Goal: Task Accomplishment & Management: Manage account settings

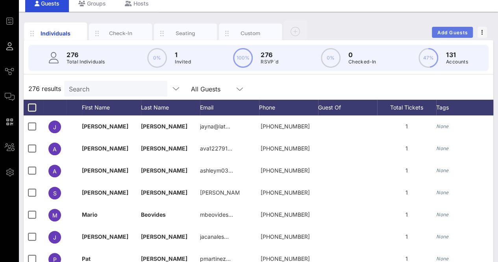
scroll to position [0, 232]
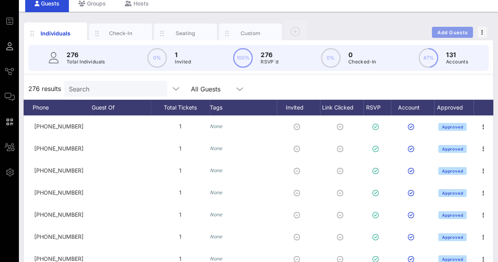
click at [454, 32] on span "Add Guests" at bounding box center [452, 33] width 31 height 6
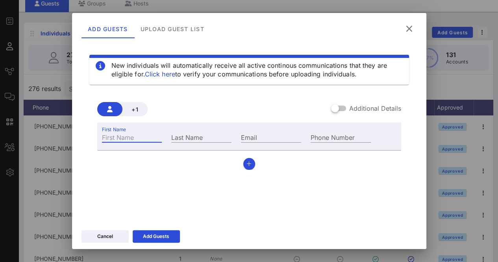
click at [144, 138] on input "First Name" at bounding box center [132, 137] width 60 height 10
type input "Lulu"
click at [193, 134] on input "Last Name" at bounding box center [201, 137] width 60 height 10
type input "[PERSON_NAME]"
click at [267, 142] on div "Email" at bounding box center [271, 137] width 60 height 10
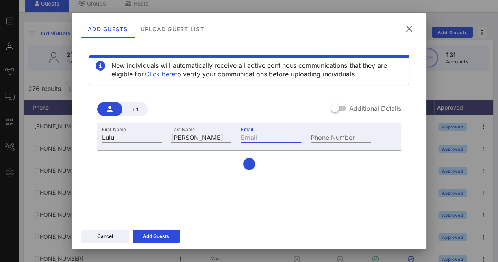
paste input "[EMAIL_ADDRESS][PERSON_NAME][DOMAIN_NAME][US_STATE]"
type input "[EMAIL_ADDRESS][PERSON_NAME][DOMAIN_NAME][US_STATE]"
click at [161, 238] on div "Add Guests" at bounding box center [156, 236] width 26 height 8
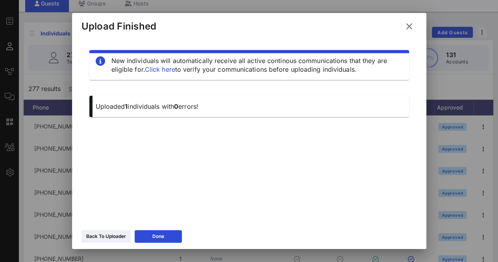
click at [409, 26] on icon at bounding box center [409, 26] width 11 height 9
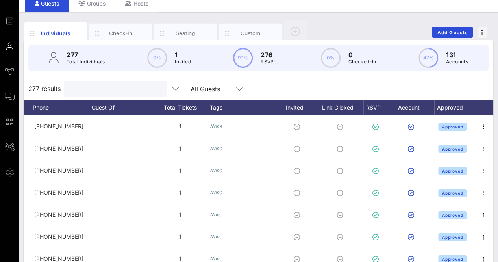
click at [111, 93] on input "text" at bounding box center [115, 88] width 92 height 10
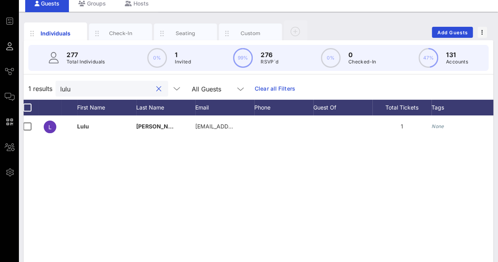
scroll to position [0, 1]
type input "lulu"
click at [256, 30] on div "Custom" at bounding box center [250, 33] width 35 height 7
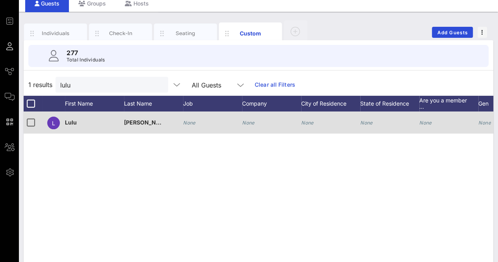
click at [201, 124] on div "None" at bounding box center [212, 126] width 59 height 31
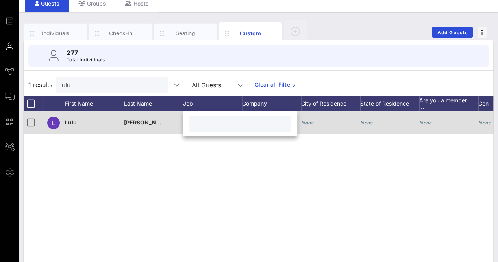
type input "P"
type input "Representative"
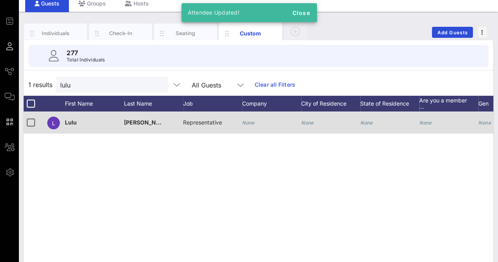
click at [255, 126] on div "None" at bounding box center [271, 126] width 59 height 31
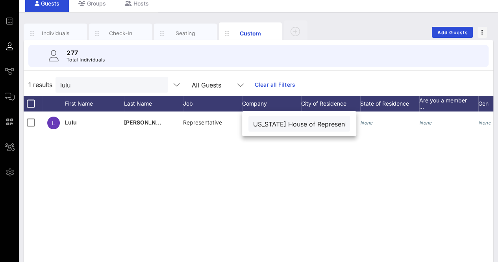
scroll to position [0, 13]
type input "[US_STATE] House of Representatives"
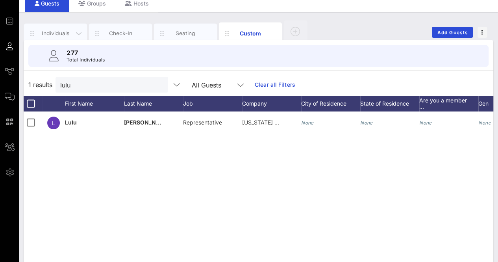
click at [53, 30] on div "Individuals" at bounding box center [55, 33] width 35 height 7
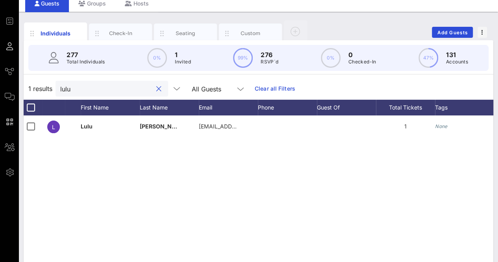
click at [104, 87] on input "lulu" at bounding box center [106, 88] width 92 height 10
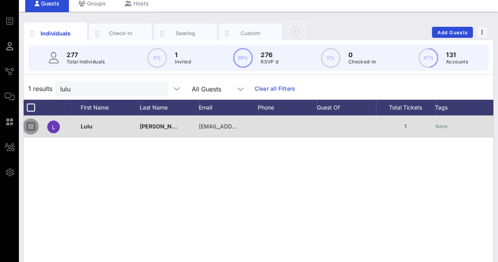
click at [28, 128] on div at bounding box center [30, 126] width 13 height 13
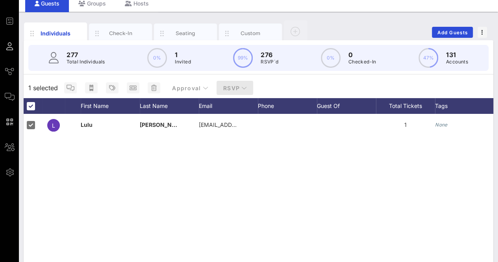
click at [232, 82] on button "RSVP" at bounding box center [235, 88] width 37 height 14
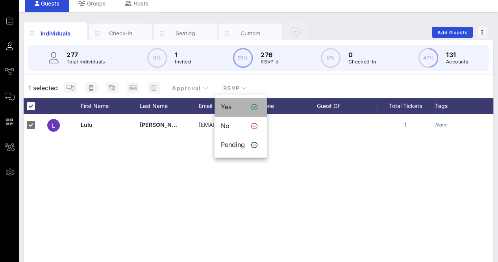
click at [247, 104] on div "Yes" at bounding box center [241, 107] width 52 height 19
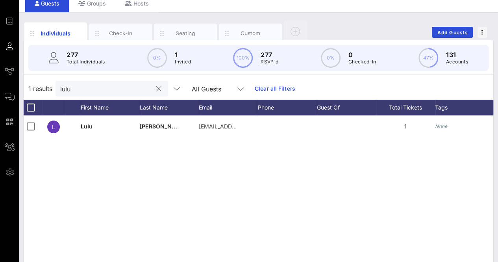
click at [156, 89] on button "clear icon" at bounding box center [158, 89] width 5 height 8
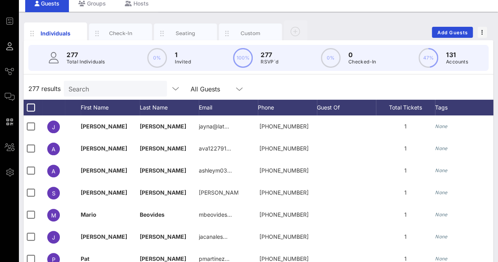
click at [327, 88] on div "277 results Search All Guests" at bounding box center [259, 89] width 470 height 22
